Goal: Transaction & Acquisition: Purchase product/service

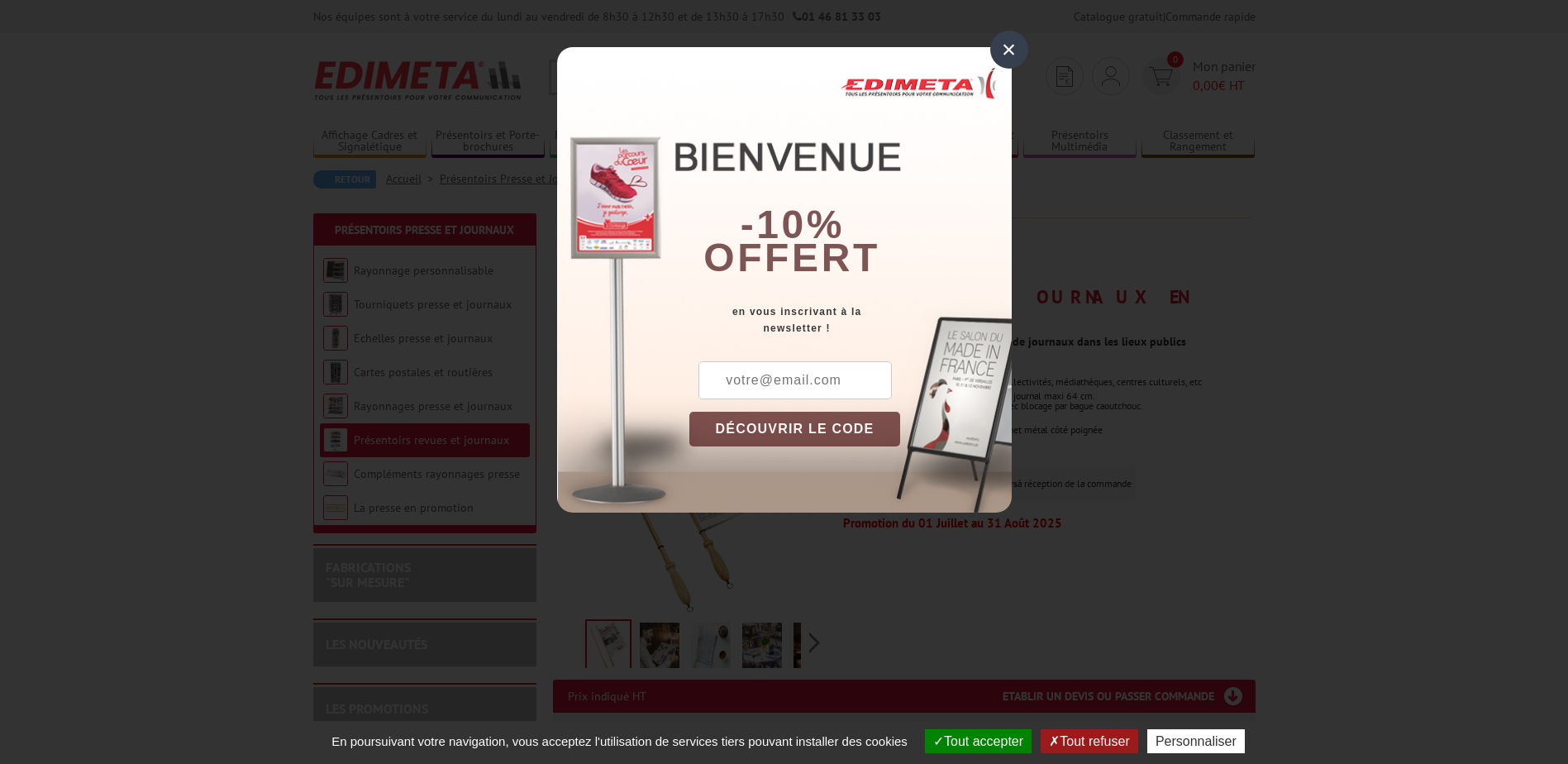
click at [1009, 45] on div "×" at bounding box center [1009, 49] width 38 height 38
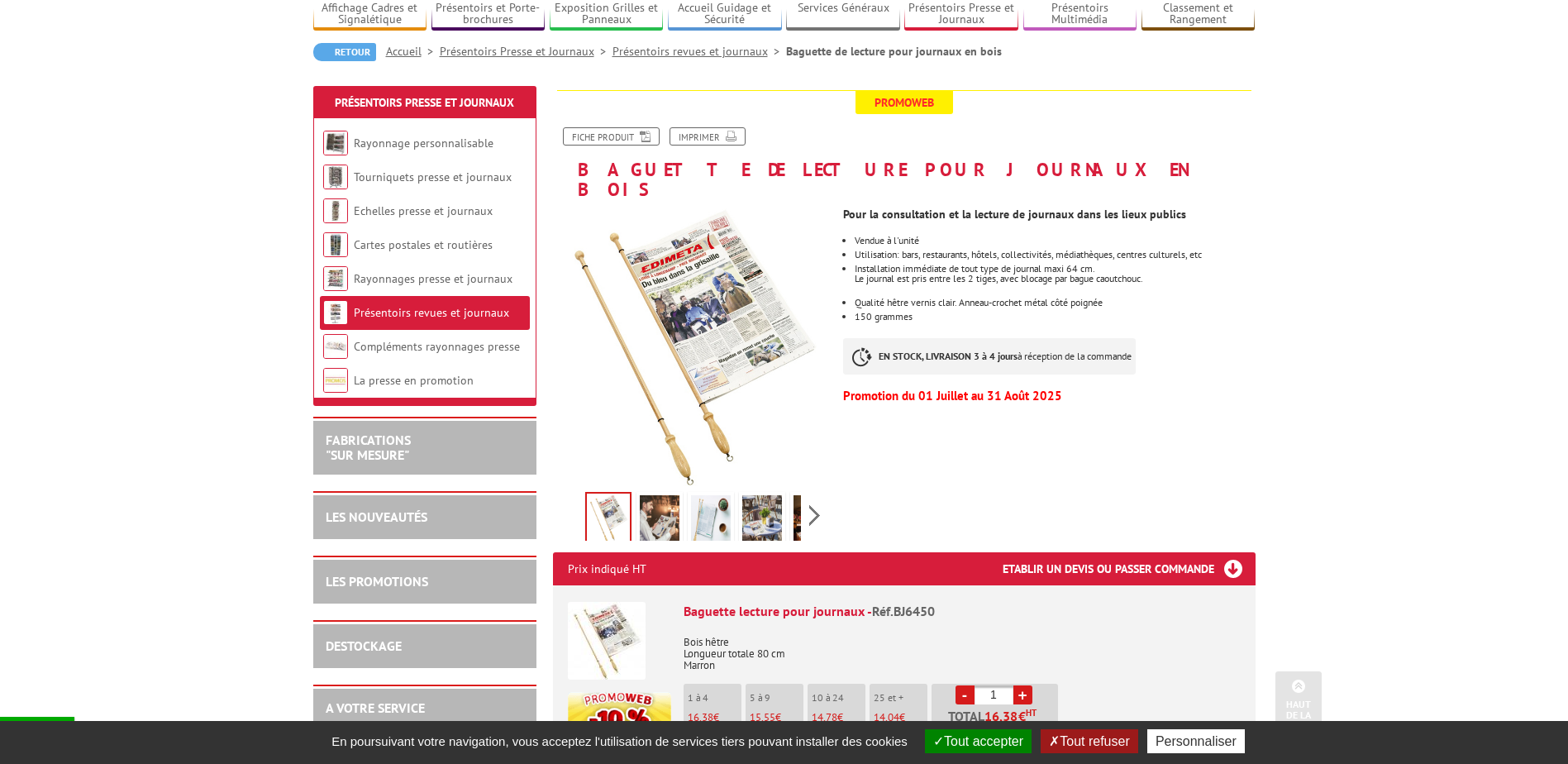
scroll to position [83, 0]
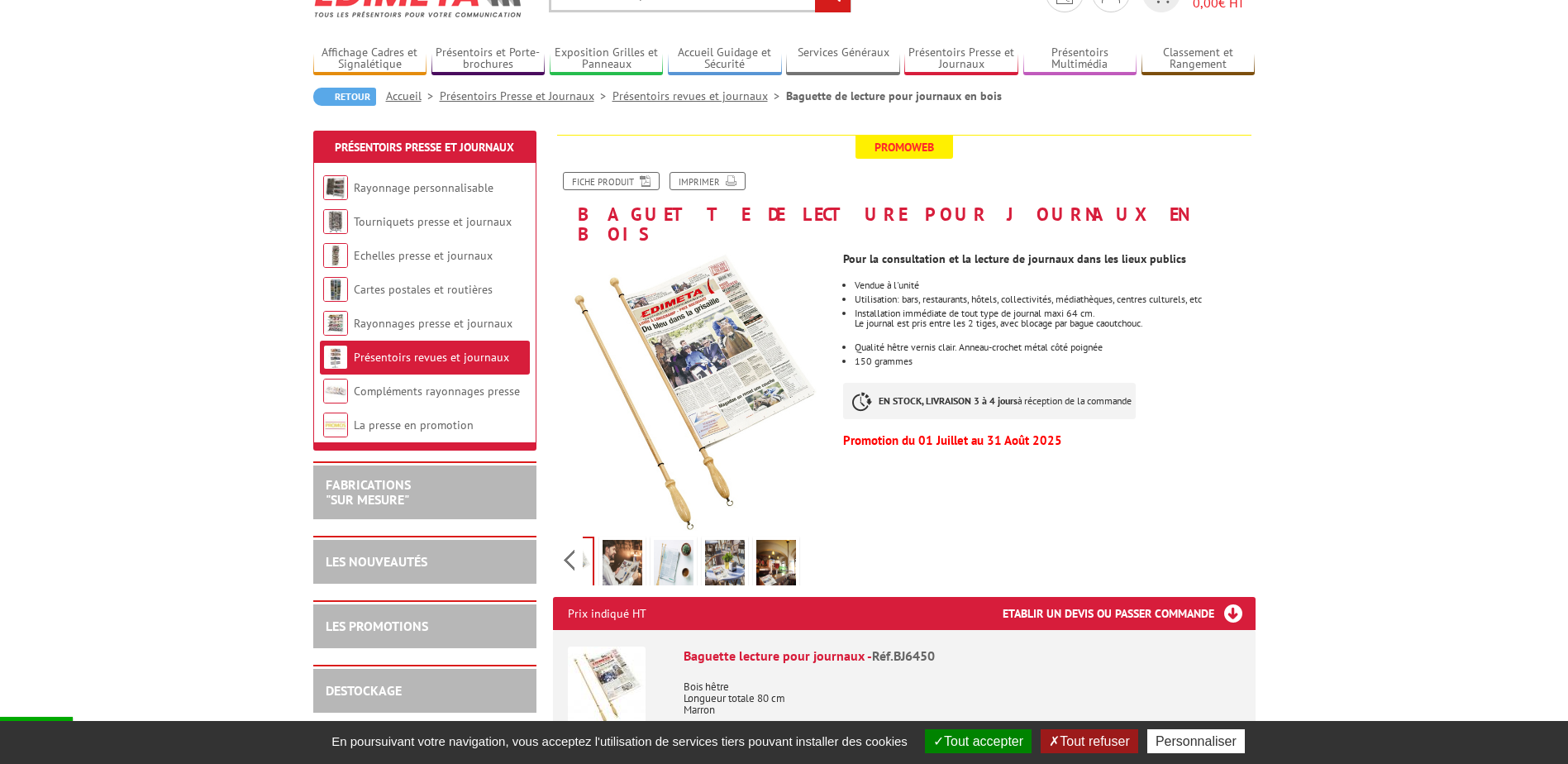
click at [808, 533] on div "Previous Next" at bounding box center [692, 560] width 279 height 58
click at [785, 546] on img at bounding box center [776, 566] width 40 height 52
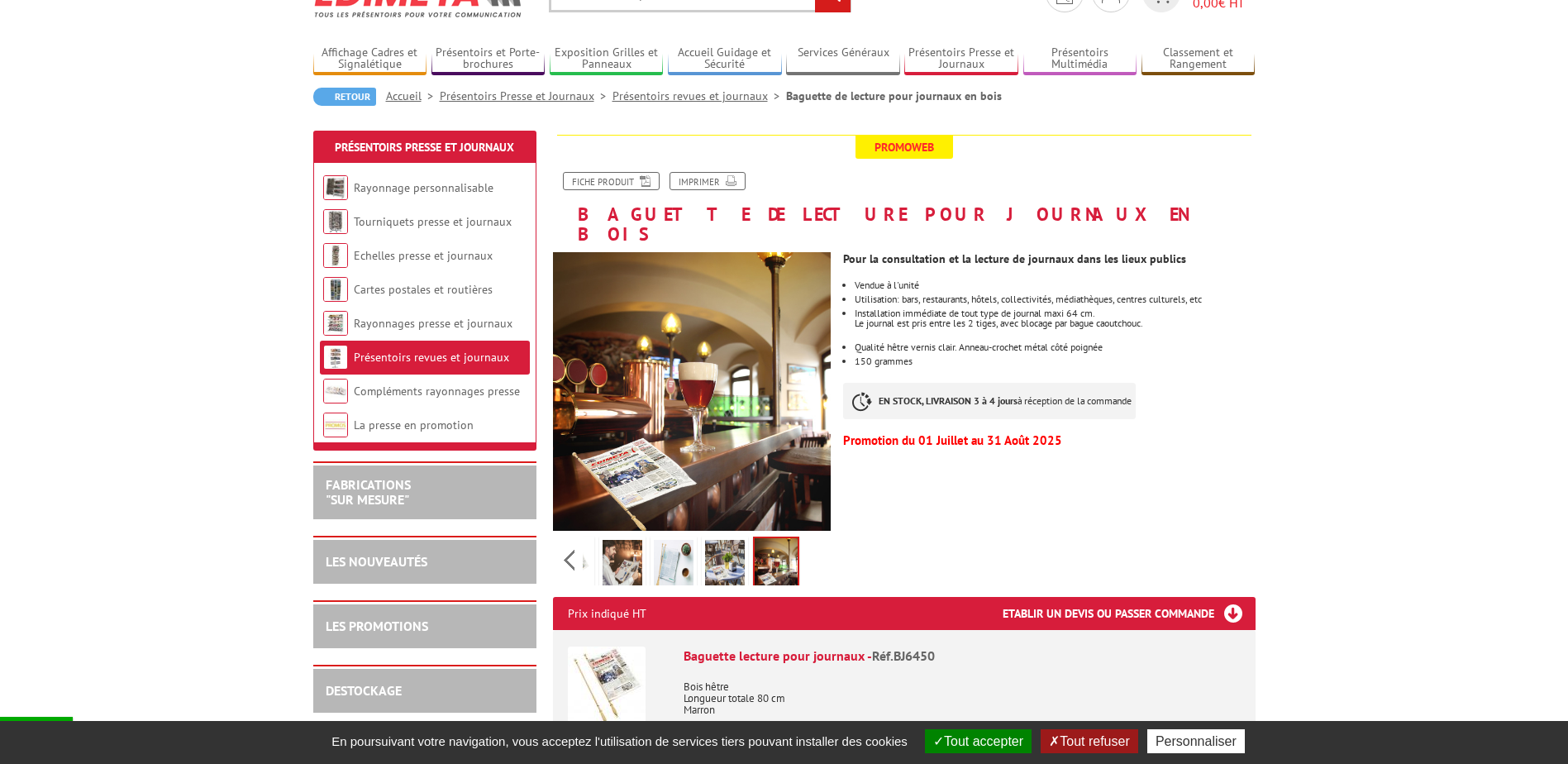
click at [734, 545] on img at bounding box center [724, 566] width 40 height 52
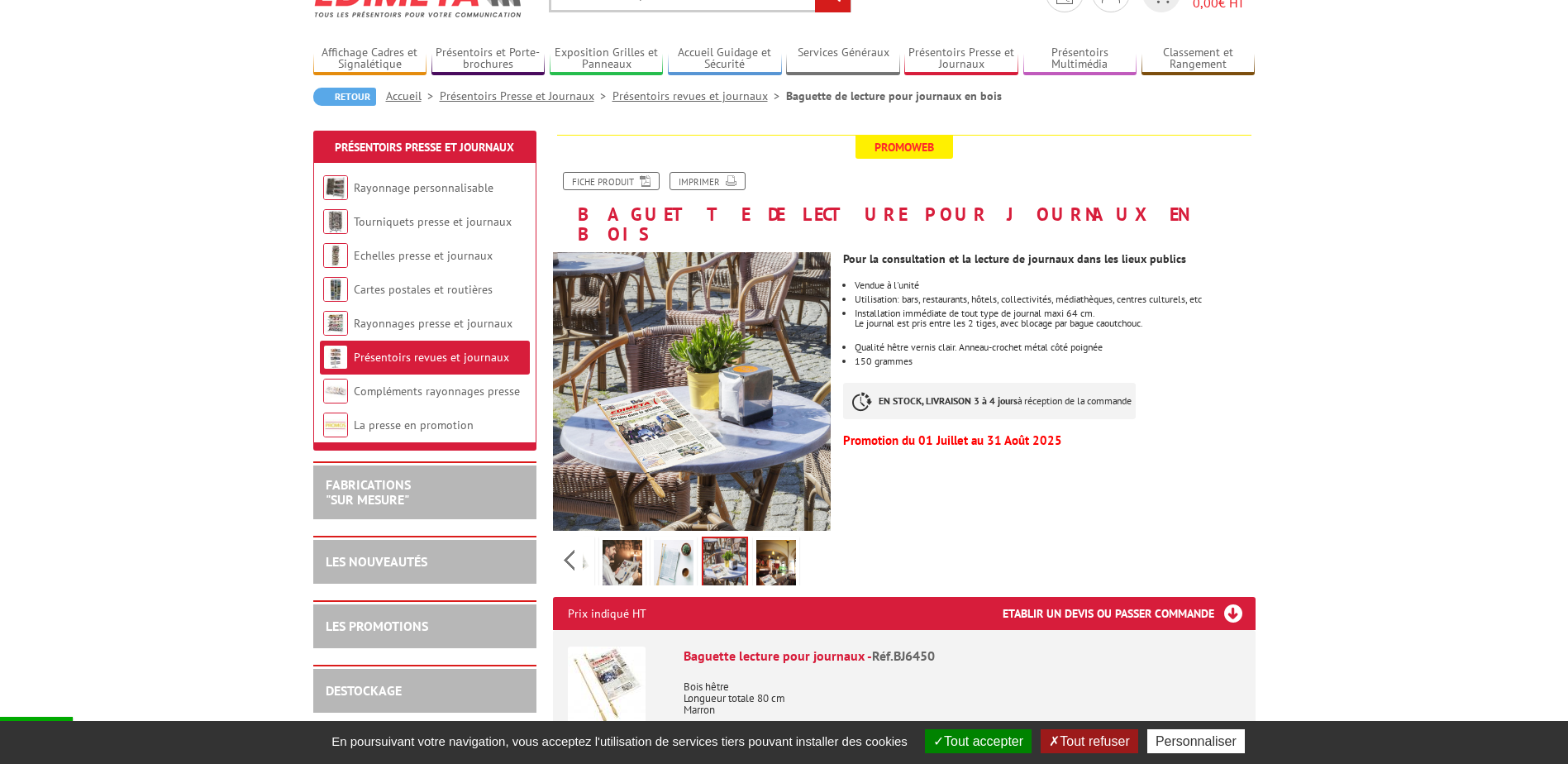
click at [678, 555] on img at bounding box center [674, 566] width 40 height 52
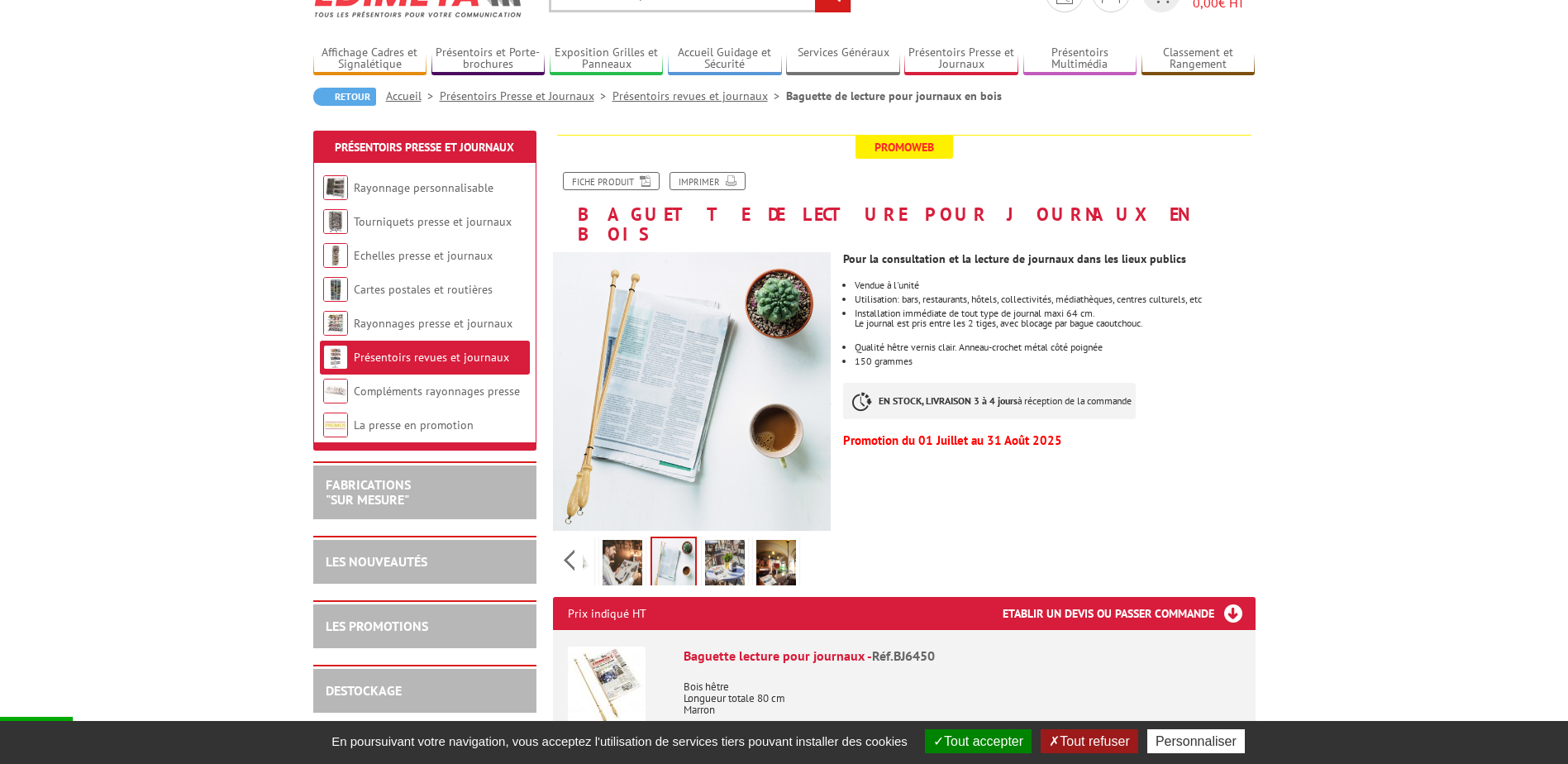
click at [605, 548] on img at bounding box center [622, 566] width 40 height 52
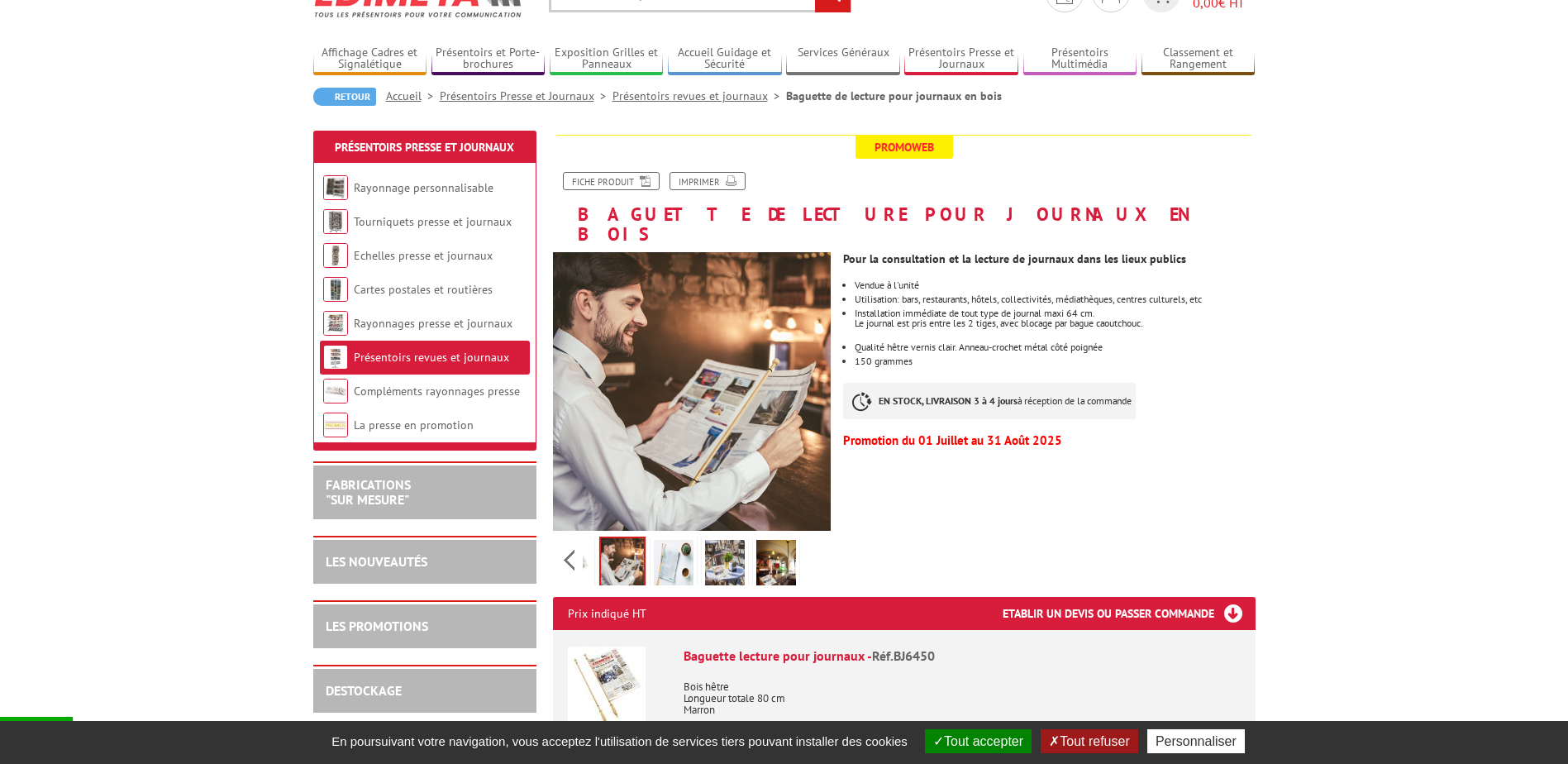
click at [576, 536] on div "Previous Next" at bounding box center [692, 560] width 279 height 58
click at [604, 542] on img at bounding box center [608, 566] width 40 height 52
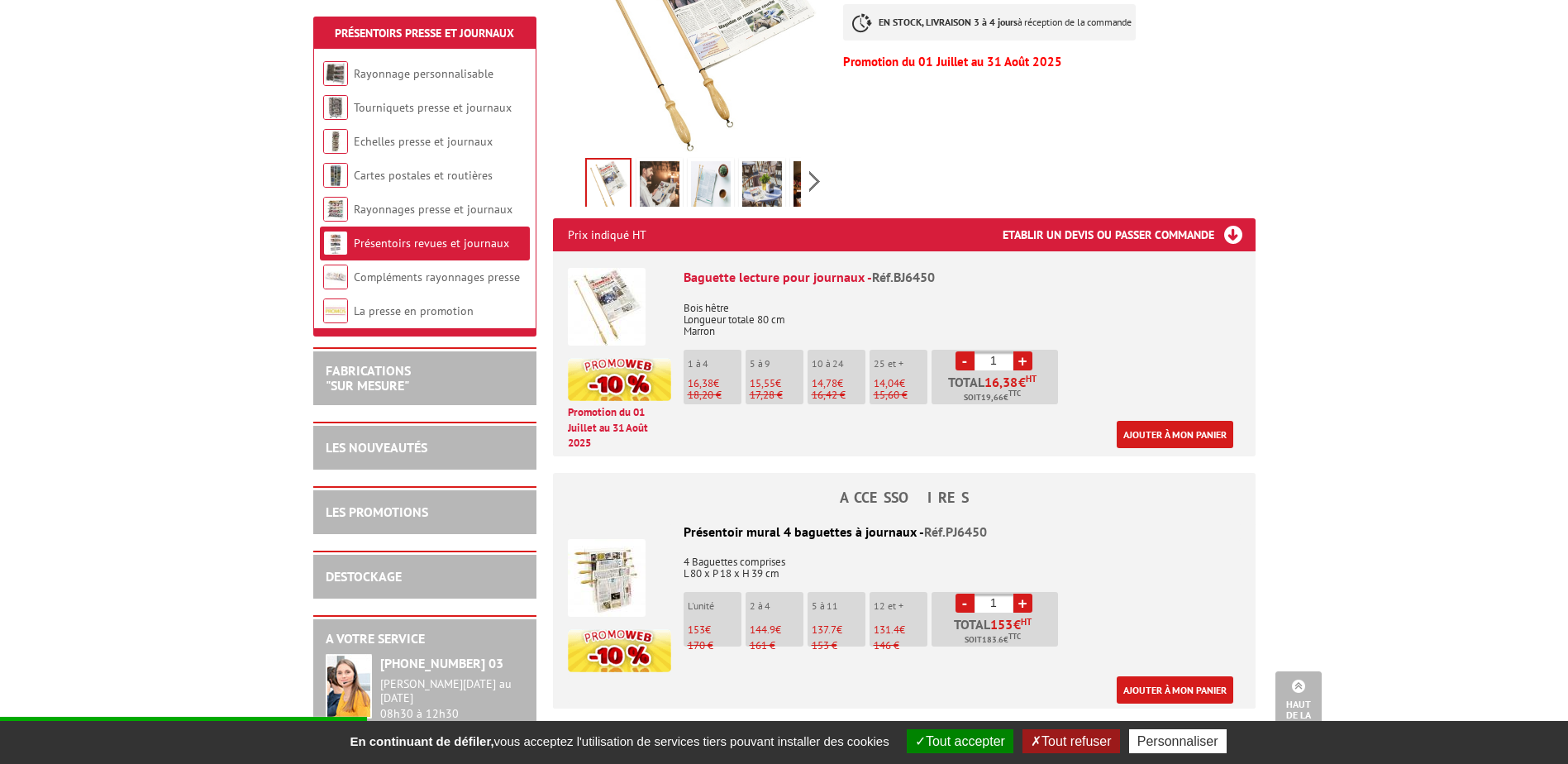
scroll to position [414, 0]
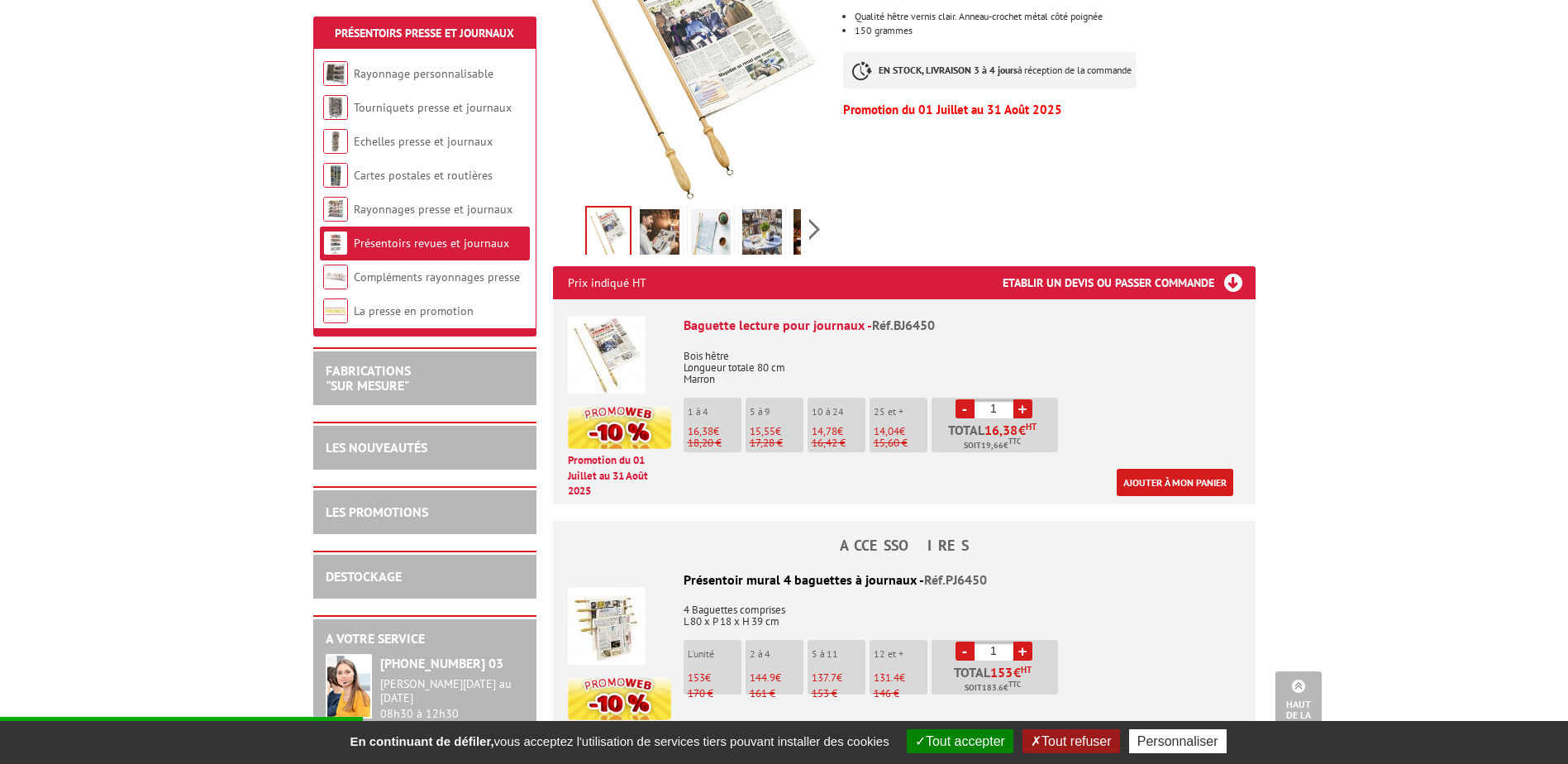
click at [1024, 399] on link "+" at bounding box center [1023, 408] width 19 height 19
click at [959, 399] on link "-" at bounding box center [965, 408] width 19 height 19
click at [963, 399] on link "-" at bounding box center [965, 408] width 19 height 19
click at [1026, 399] on link "+" at bounding box center [1023, 408] width 19 height 19
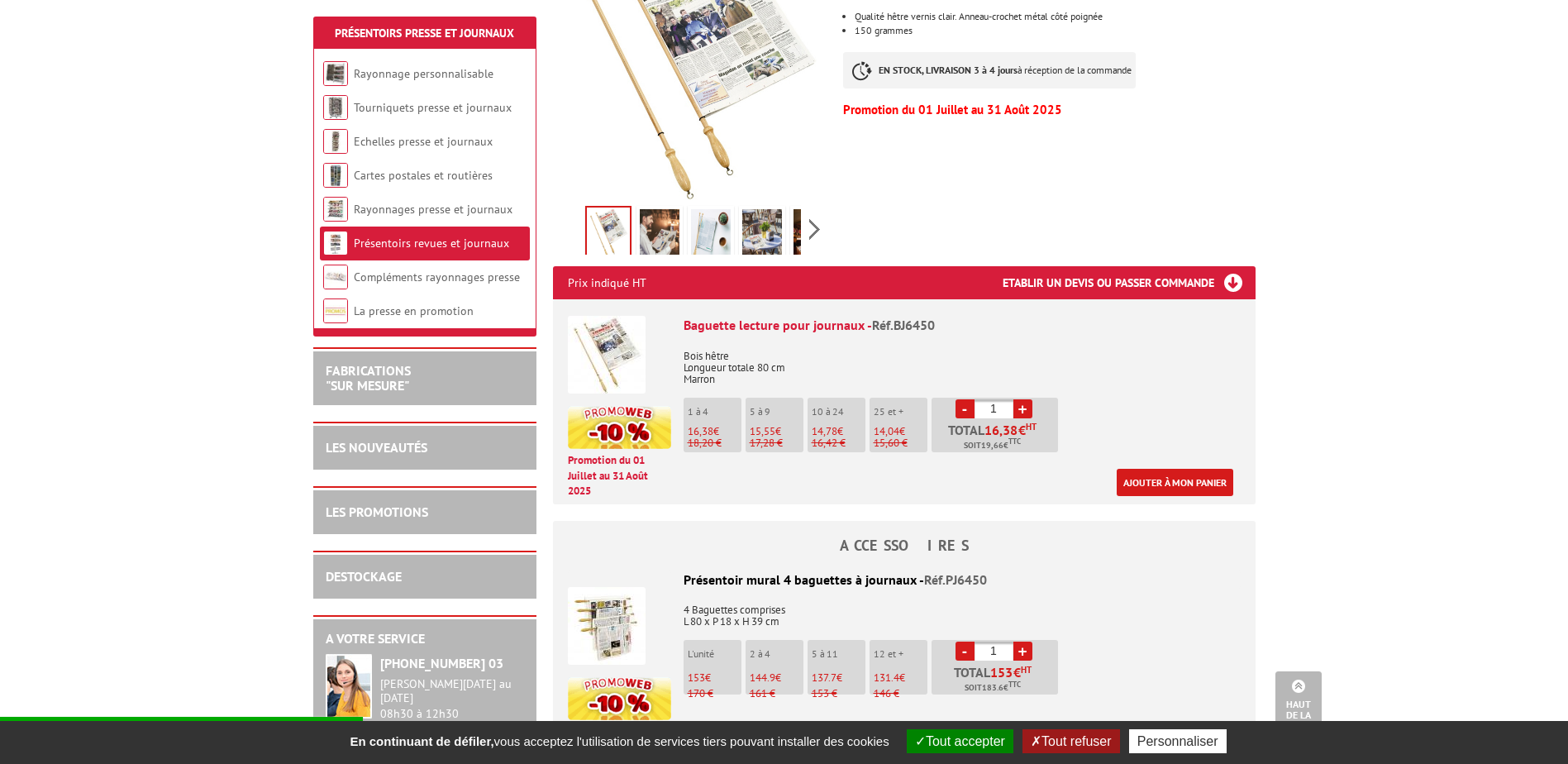
type input "2"
click at [1187, 469] on link "Ajouter à mon panier" at bounding box center [1175, 482] width 117 height 28
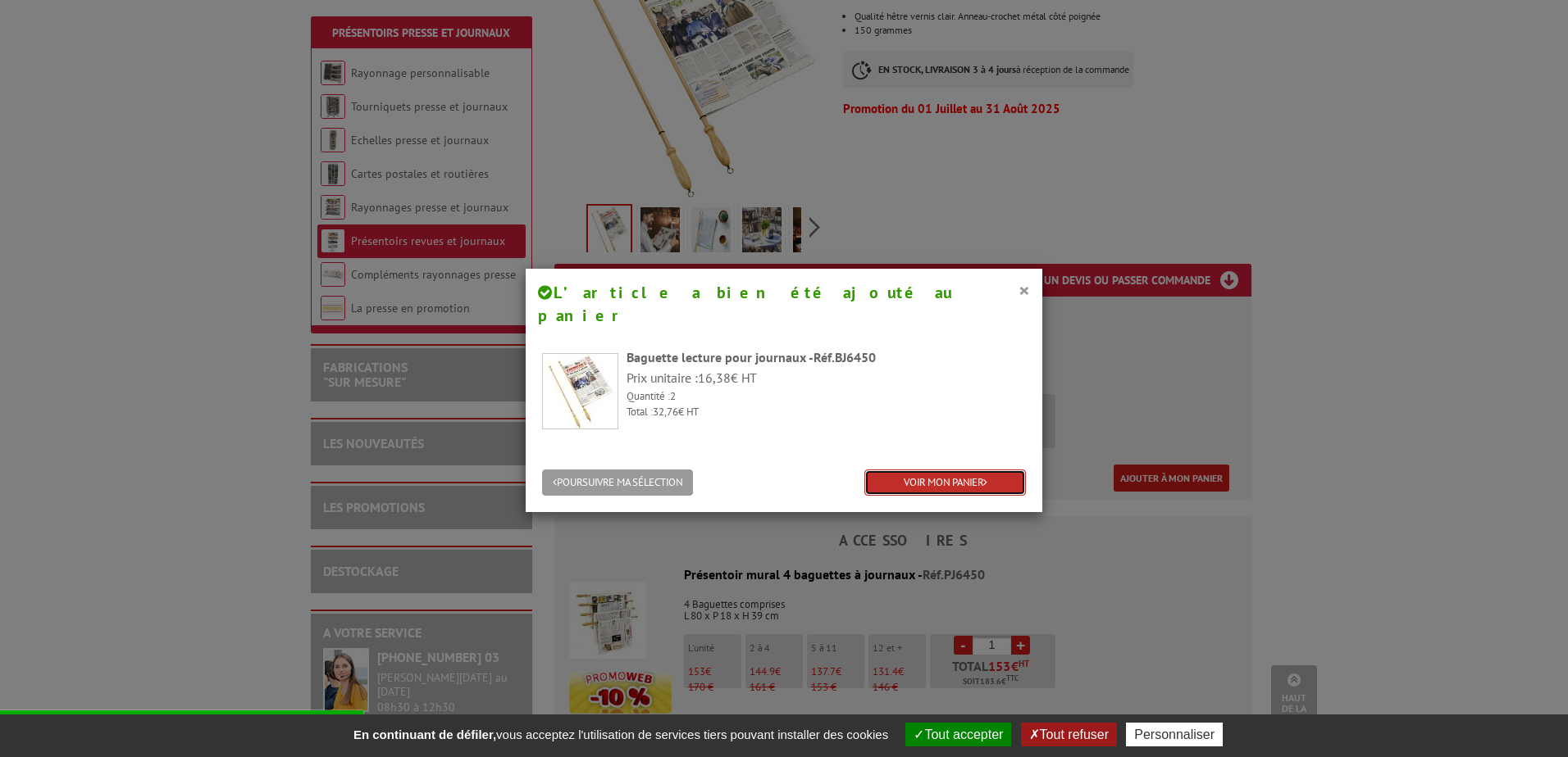
click at [902, 470] on link "VOIR MON PANIER" at bounding box center [945, 483] width 162 height 27
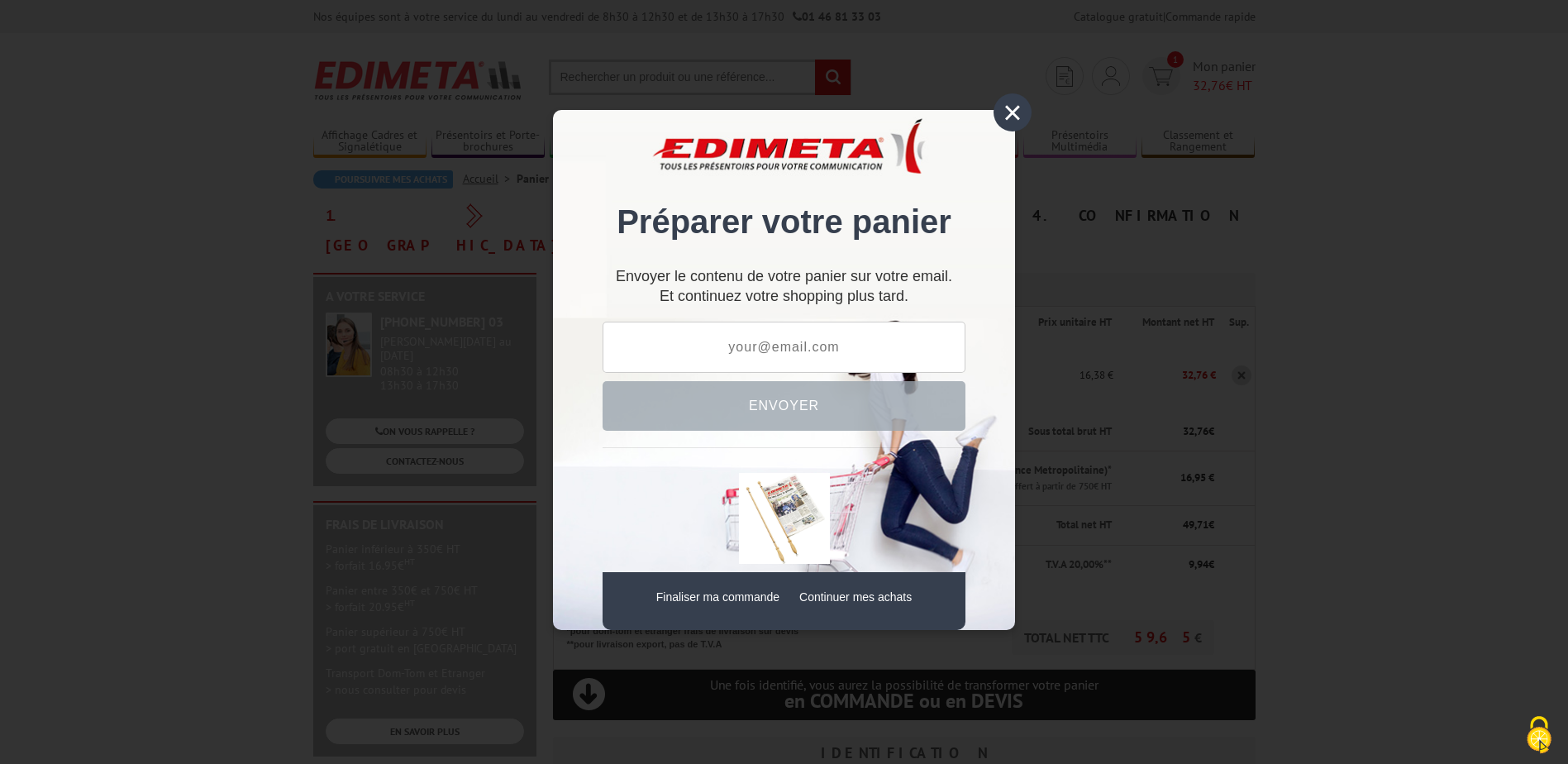
click at [1008, 111] on div "×" at bounding box center [1012, 112] width 38 height 38
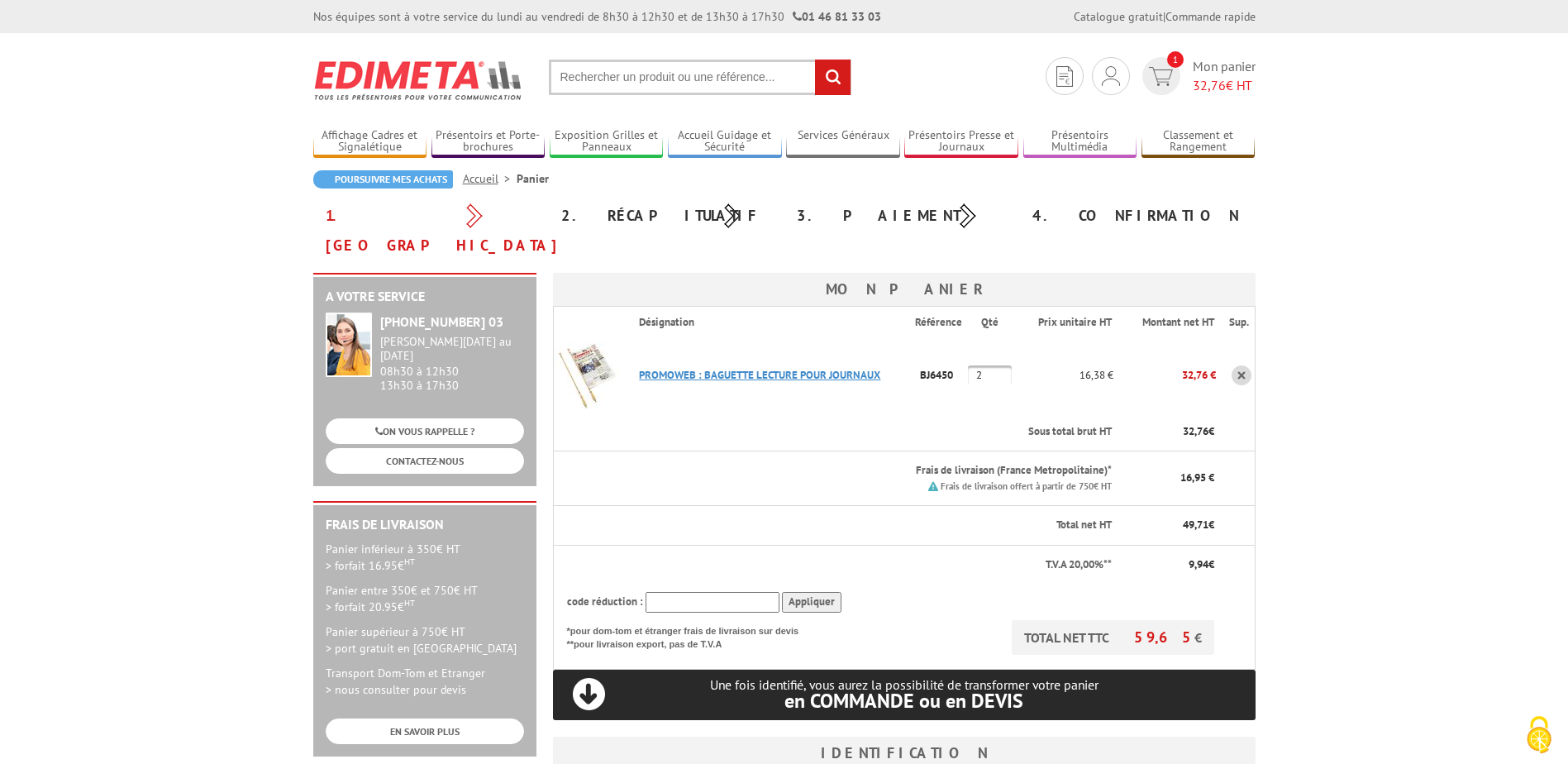
click at [747, 368] on link "PROMOWEB : BAGUETTE LECTURE POUR JOURNAUX" at bounding box center [759, 375] width 241 height 14
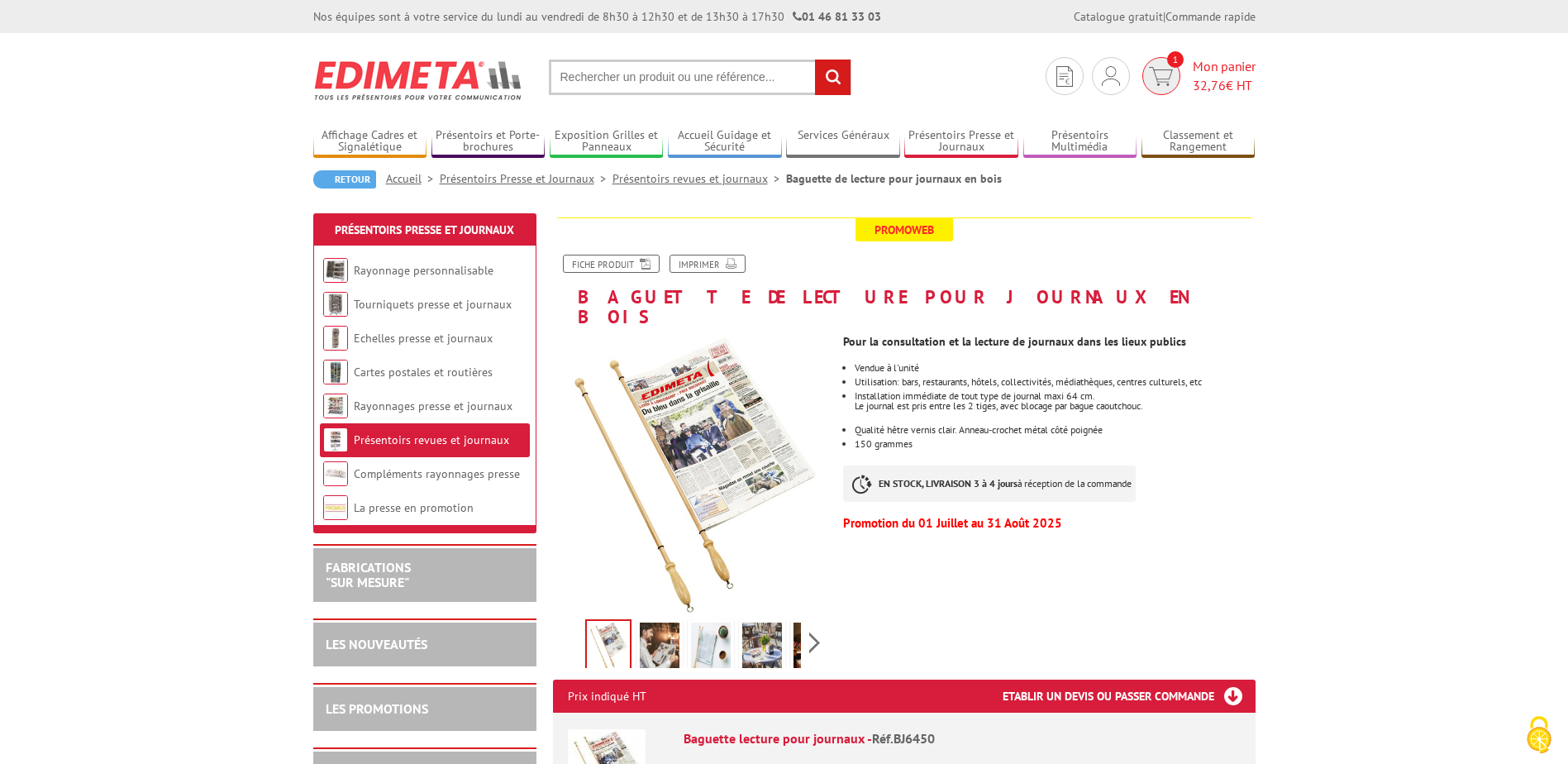
click at [1182, 70] on span "1" at bounding box center [1162, 76] width 46 height 38
drag, startPoint x: 1221, startPoint y: 92, endPoint x: 1340, endPoint y: 420, distance: 348.9
click at [1164, 70] on img at bounding box center [1161, 76] width 24 height 19
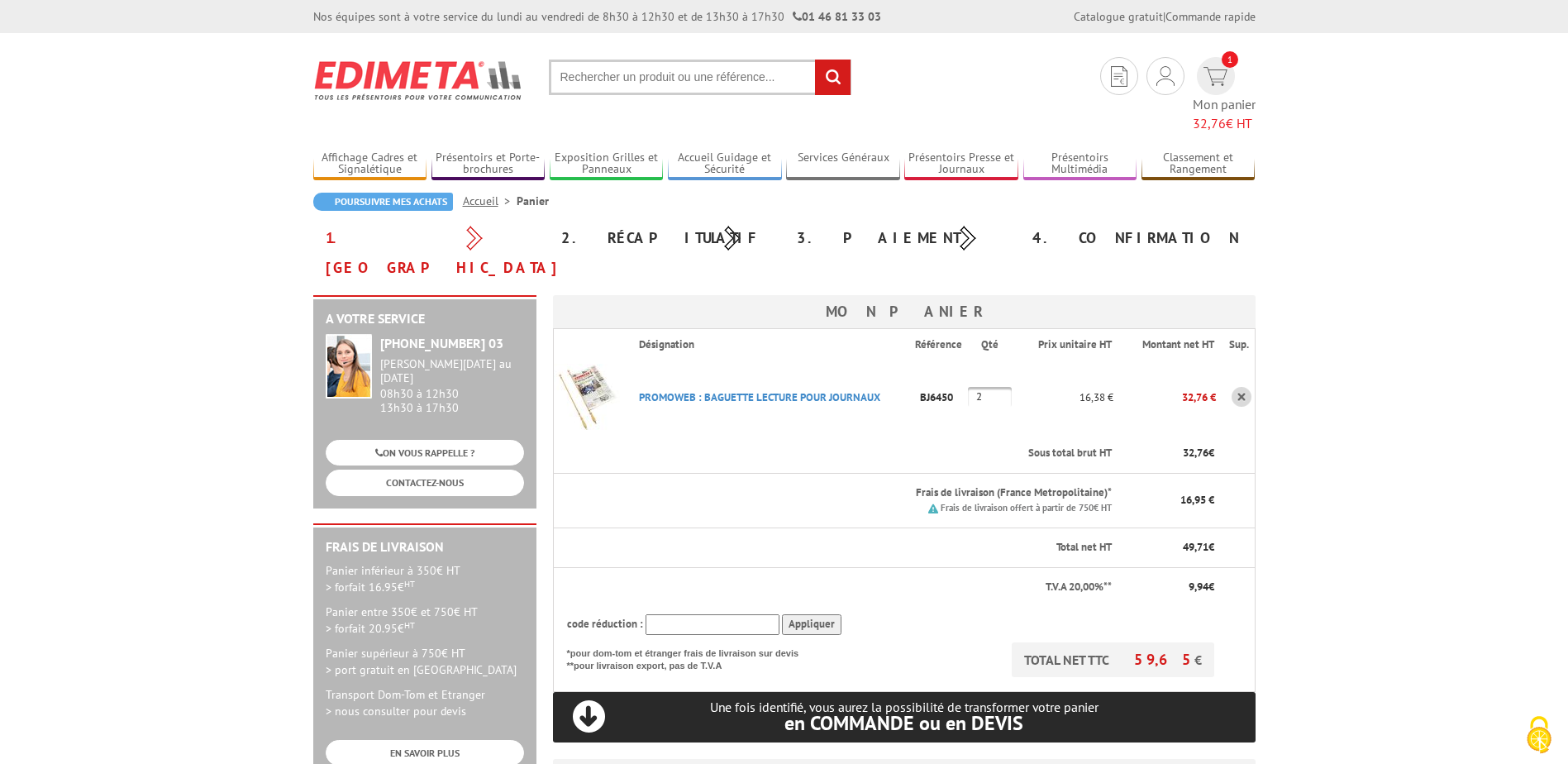
click at [1244, 387] on link at bounding box center [1241, 397] width 20 height 20
